Goal: Information Seeking & Learning: Find specific fact

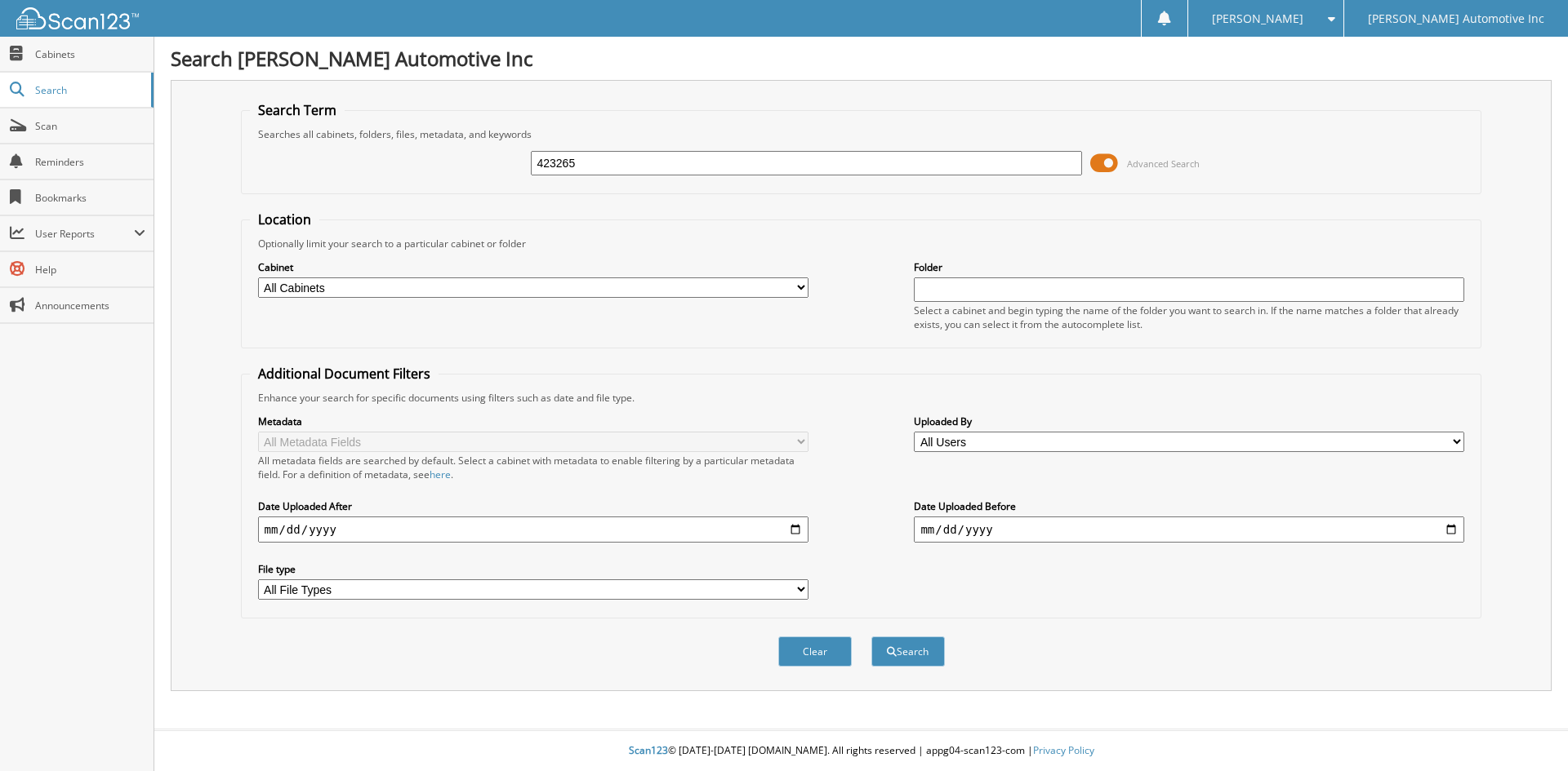
type input "423265"
click at [872, 637] on button "Search" at bounding box center [908, 652] width 73 height 30
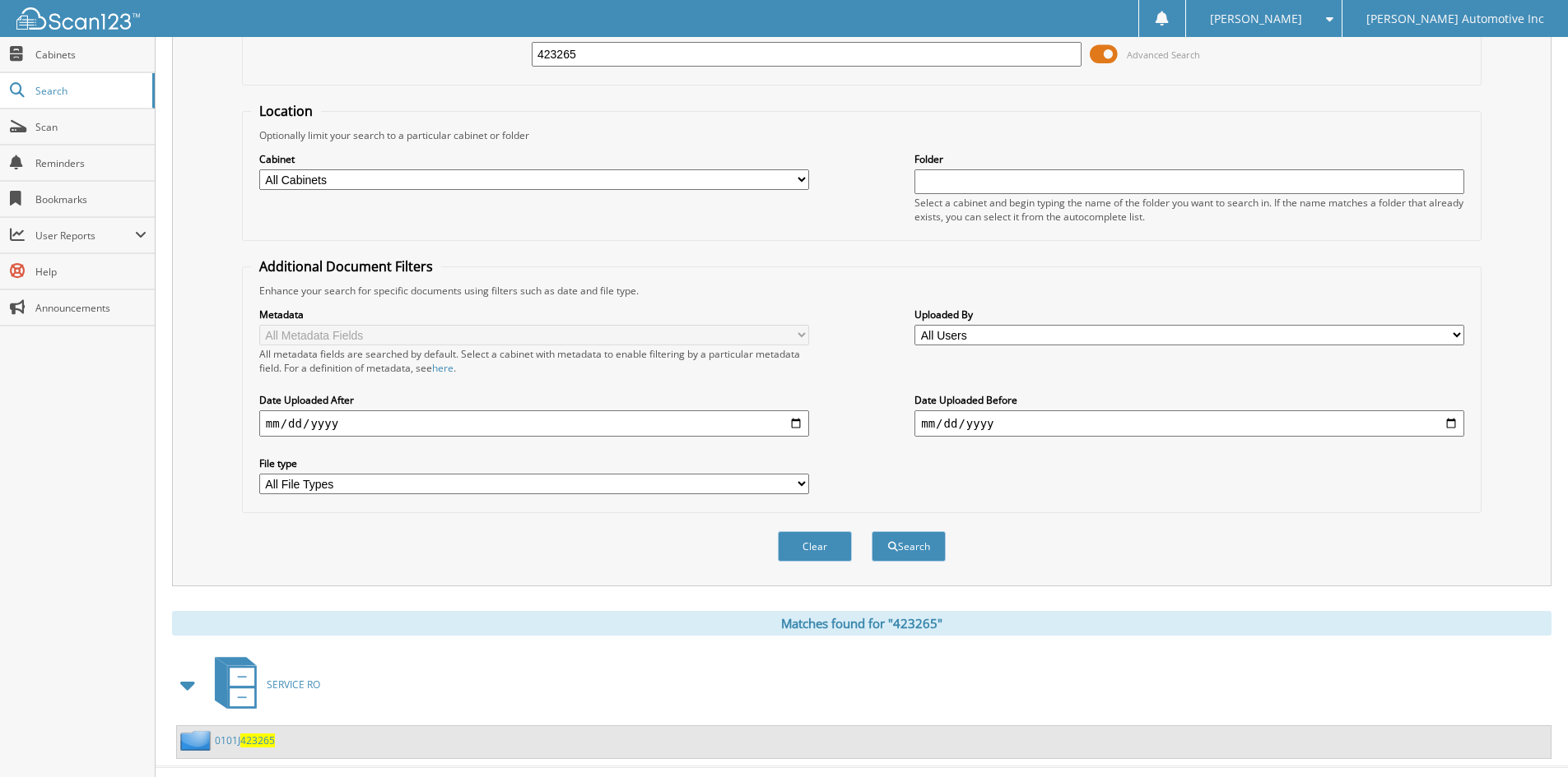
scroll to position [142, 0]
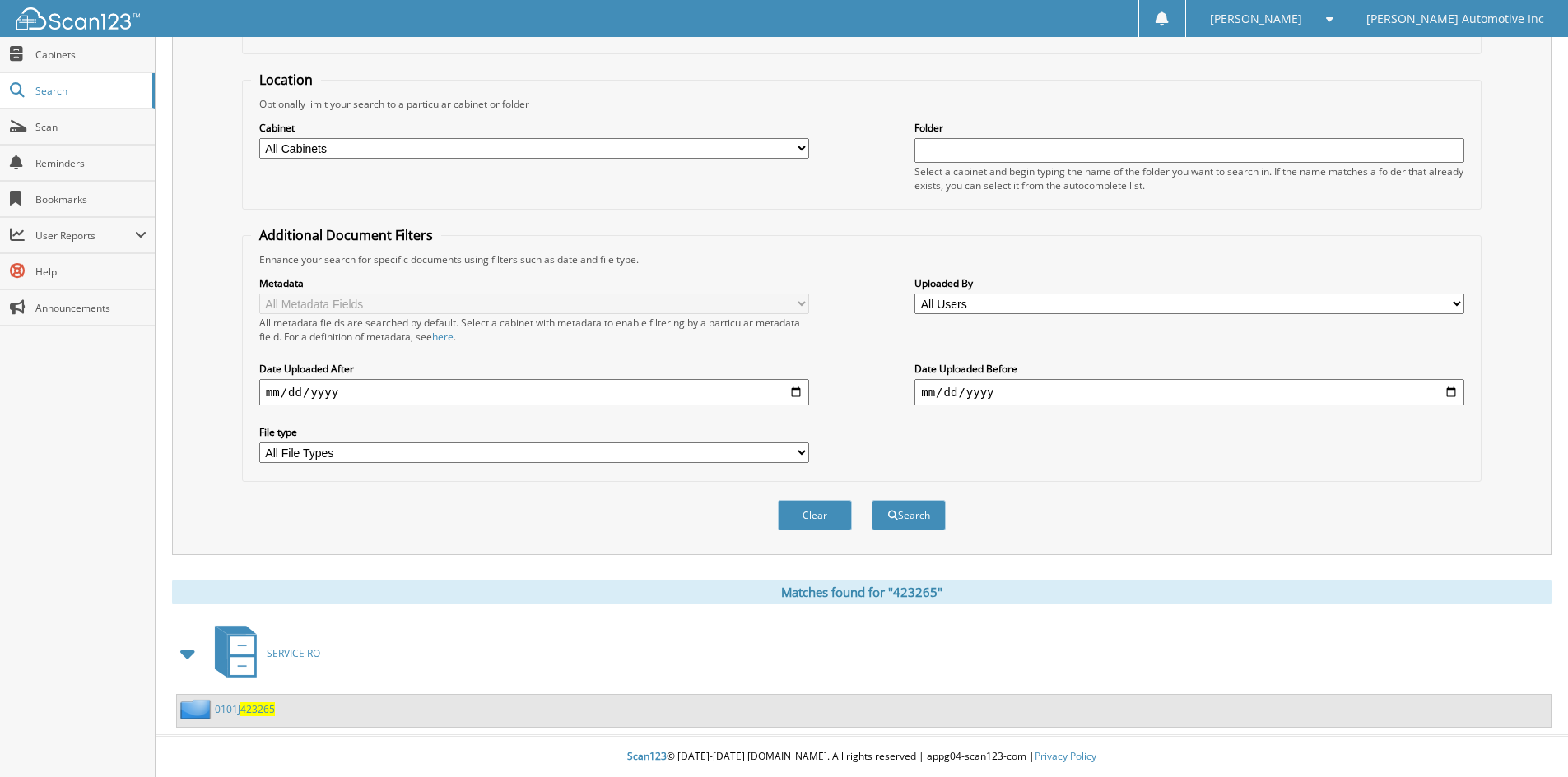
click at [249, 711] on span "423265" at bounding box center [257, 709] width 34 height 14
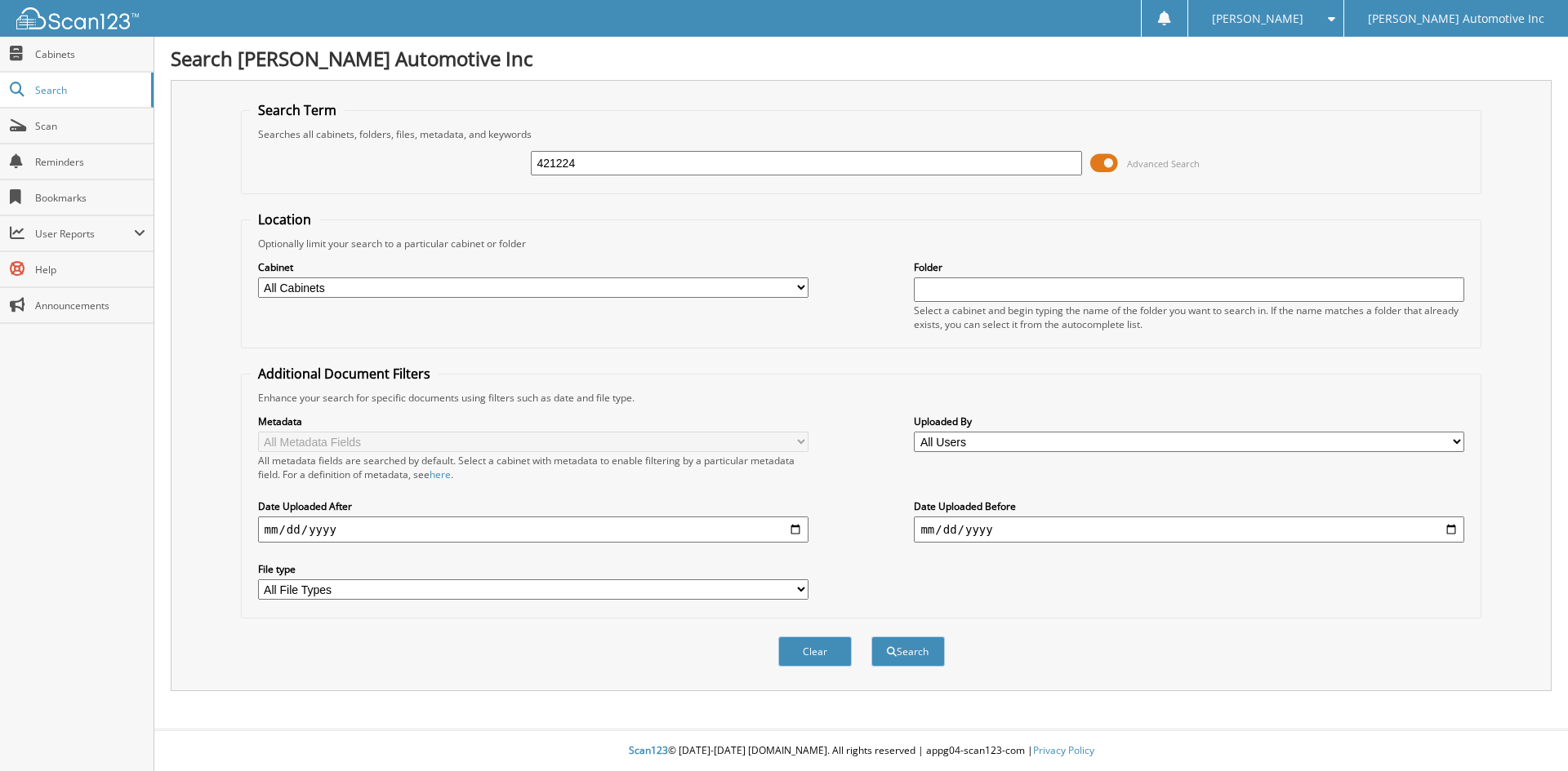
type input "421224"
click at [872, 637] on button "Search" at bounding box center [908, 652] width 73 height 30
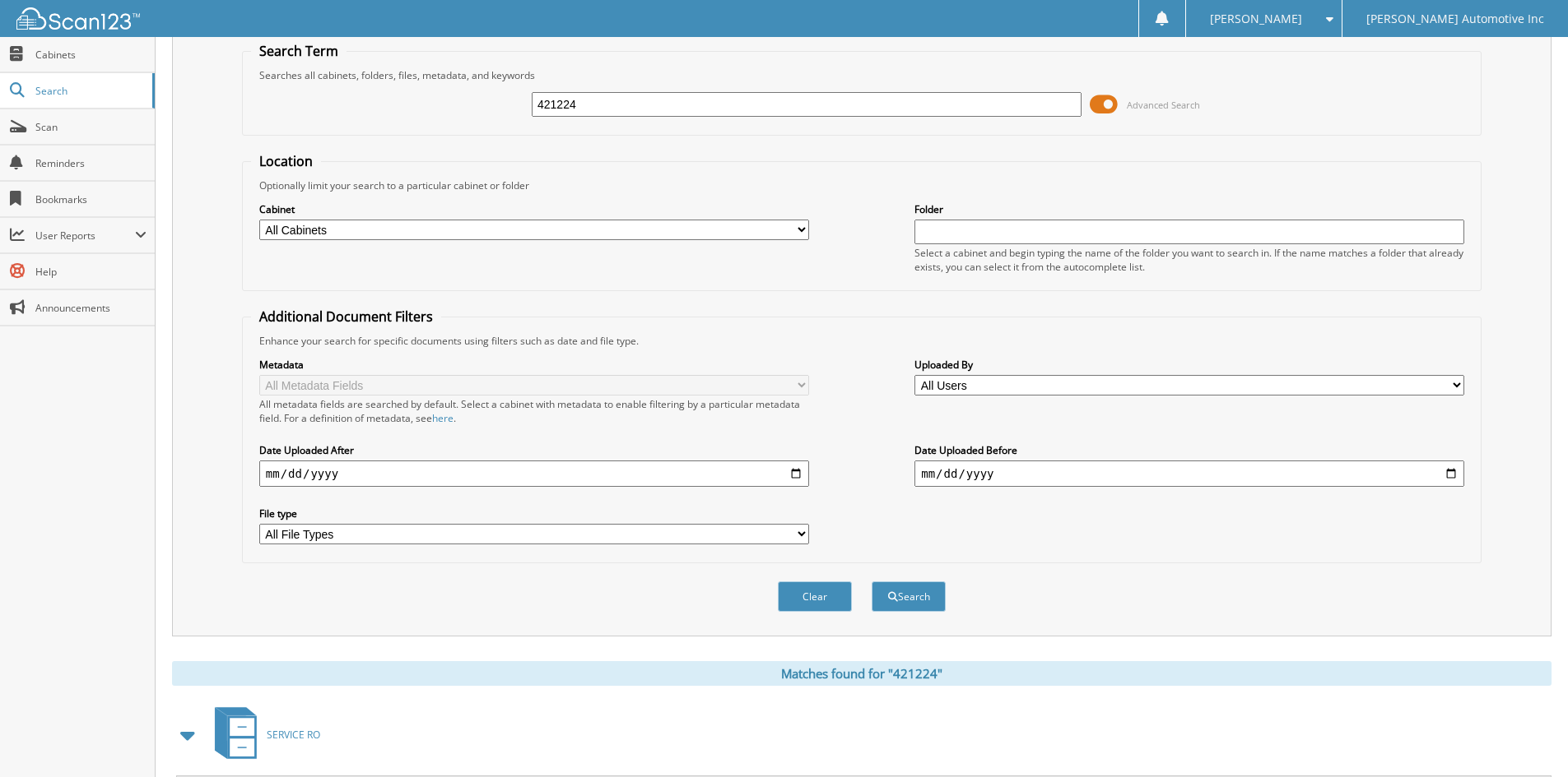
scroll to position [142, 0]
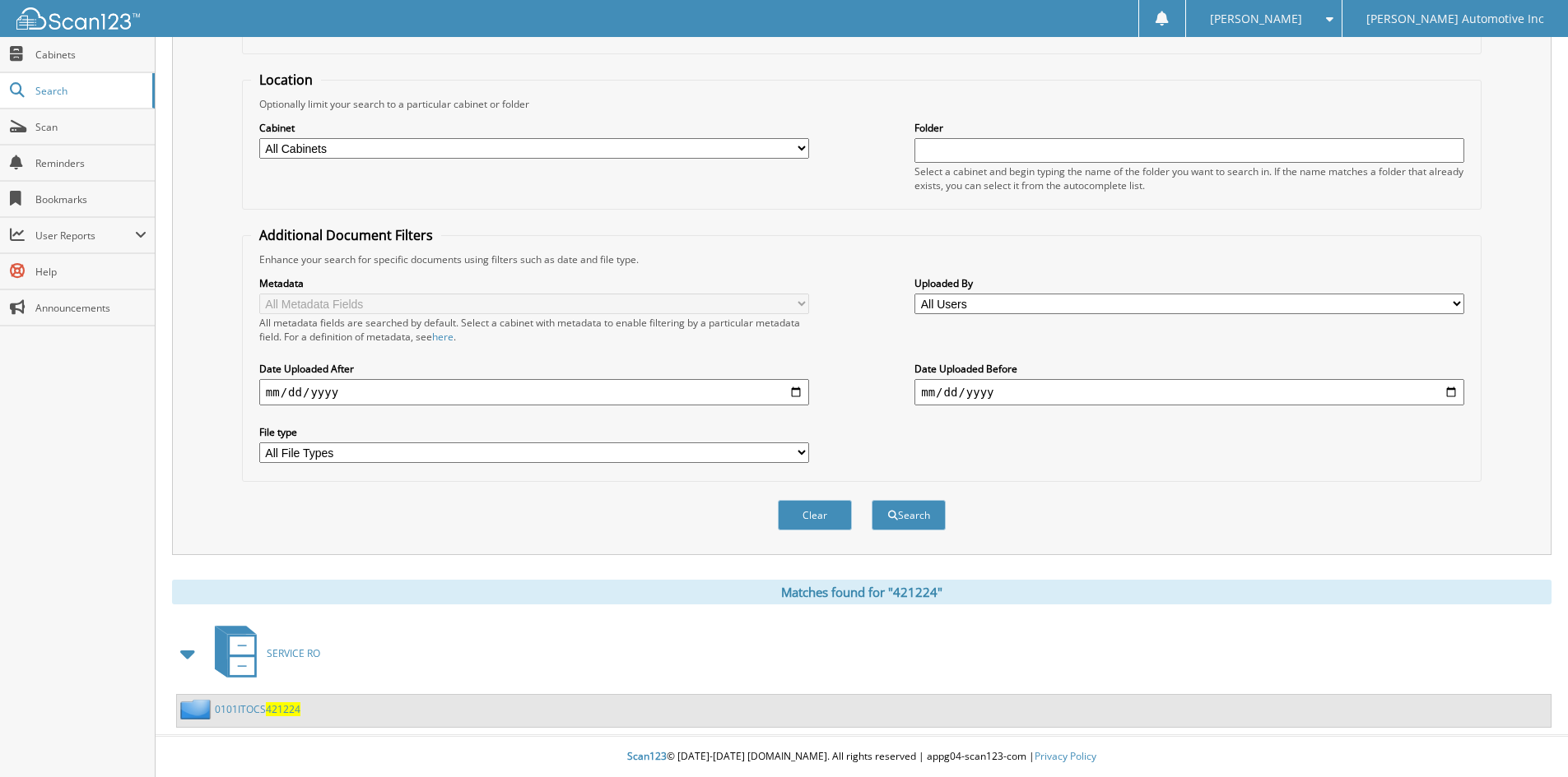
click at [263, 707] on link "0101ITOCS 421224" at bounding box center [257, 709] width 86 height 14
